Goal: Task Accomplishment & Management: Use online tool/utility

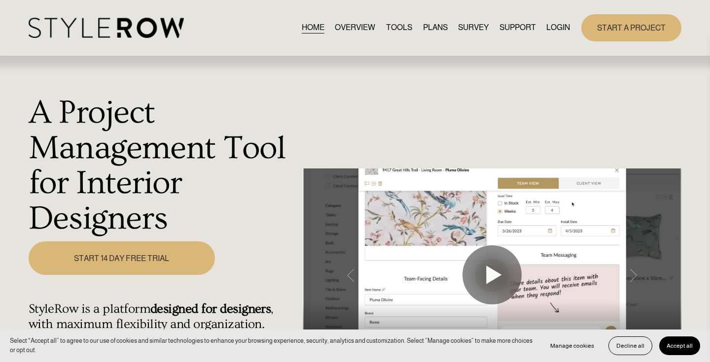
click at [552, 26] on link "LOGIN" at bounding box center [558, 27] width 24 height 13
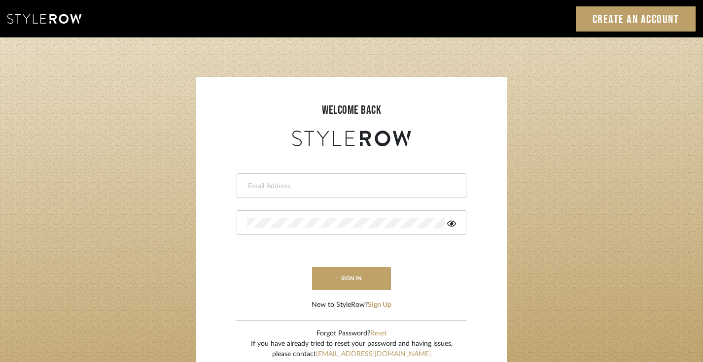
type input "[PERSON_NAME][EMAIL_ADDRESS][DOMAIN_NAME]"
click at [296, 190] on div "[PERSON_NAME][EMAIL_ADDRESS][DOMAIN_NAME]" at bounding box center [352, 185] width 230 height 25
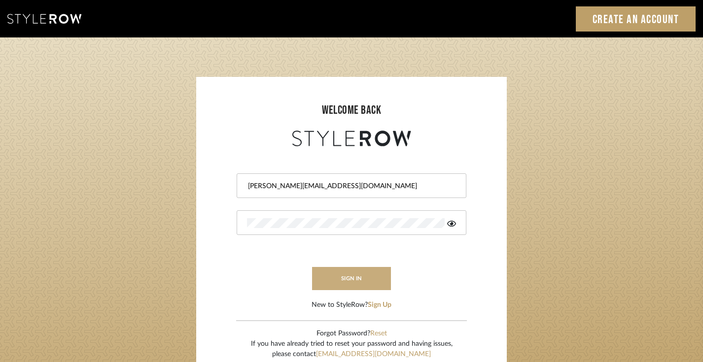
click at [334, 279] on button "sign in" at bounding box center [351, 278] width 79 height 23
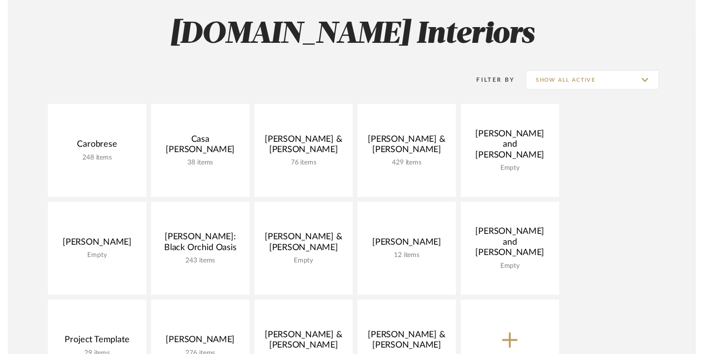
scroll to position [198, 0]
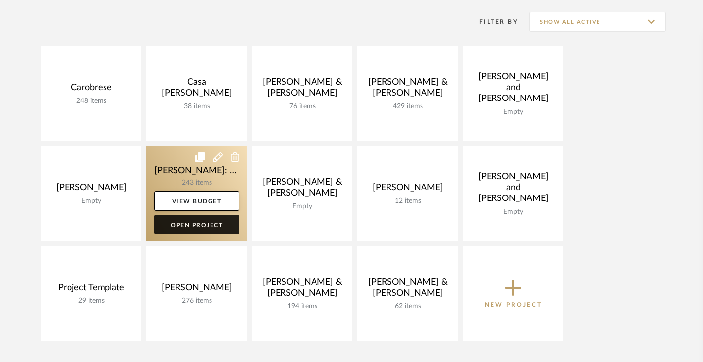
click at [187, 226] on link "Open Project" at bounding box center [196, 225] width 85 height 20
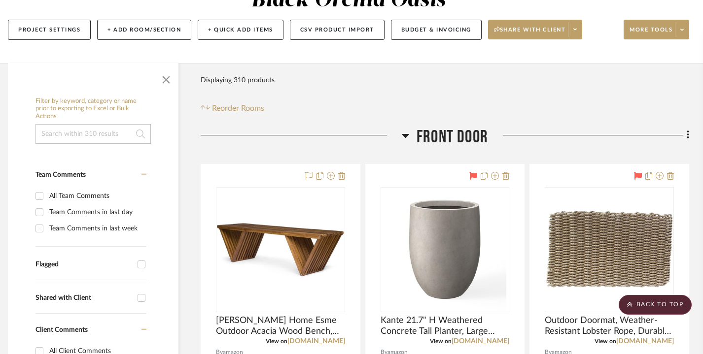
scroll to position [0, 7]
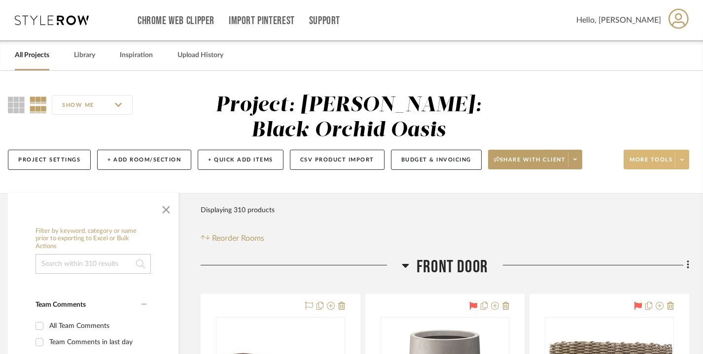
click at [682, 157] on fa-icon at bounding box center [681, 159] width 3 height 5
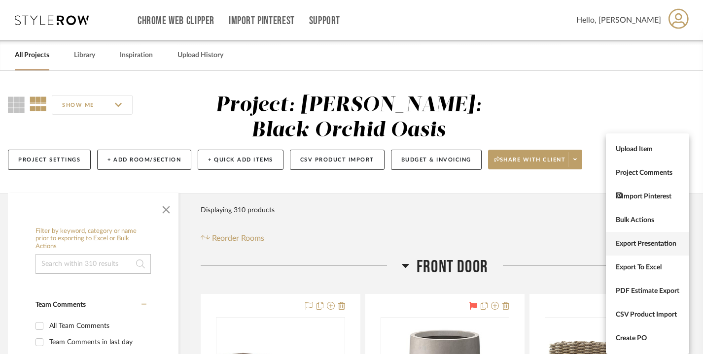
click at [643, 245] on span "Export Presentation" at bounding box center [647, 244] width 64 height 8
